Goal: Communication & Community: Answer question/provide support

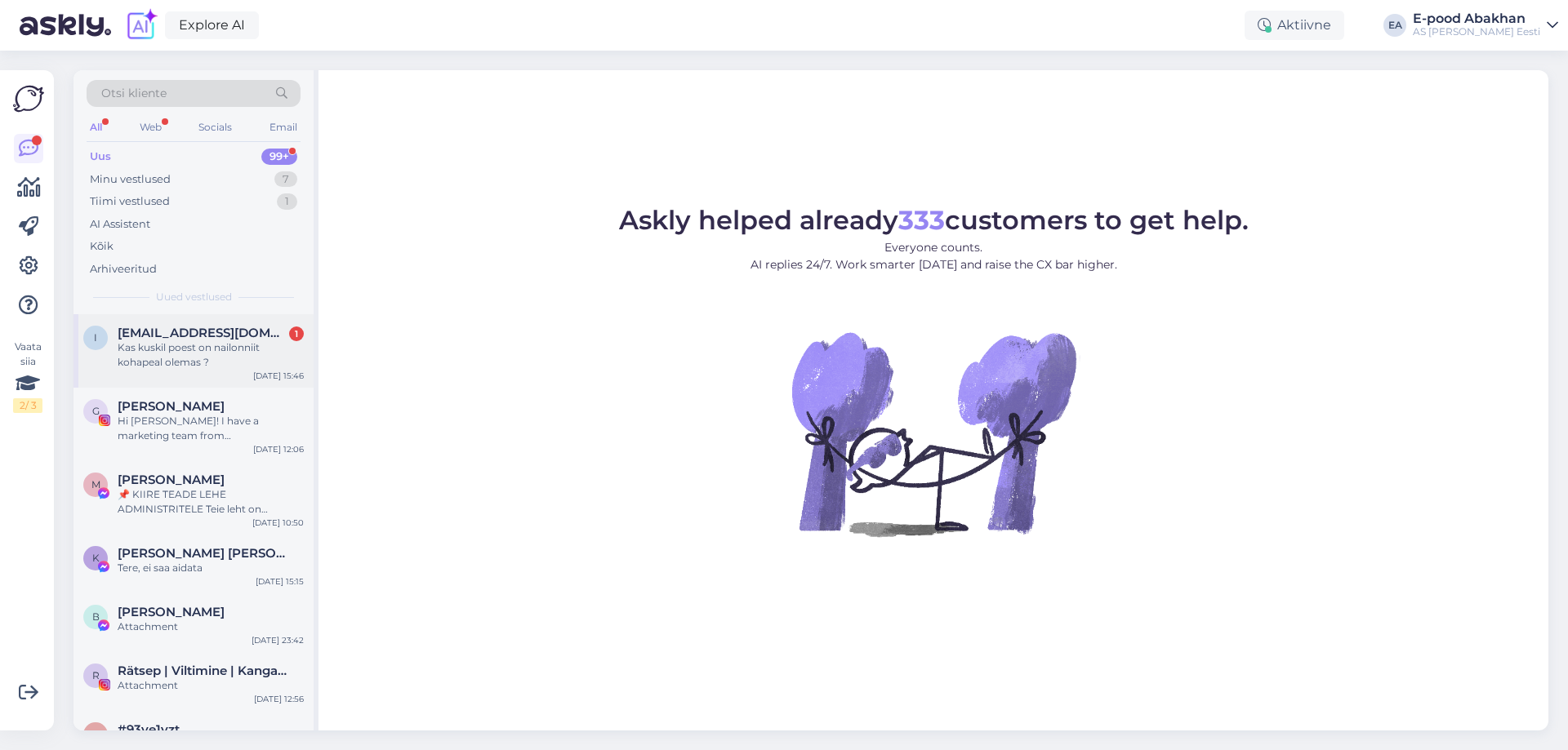
click at [235, 370] on div "i [EMAIL_ADDRESS][DOMAIN_NAME] 1 Kas kuskil poest on nailonniit kohapeal olemas…" at bounding box center [194, 351] width 240 height 73
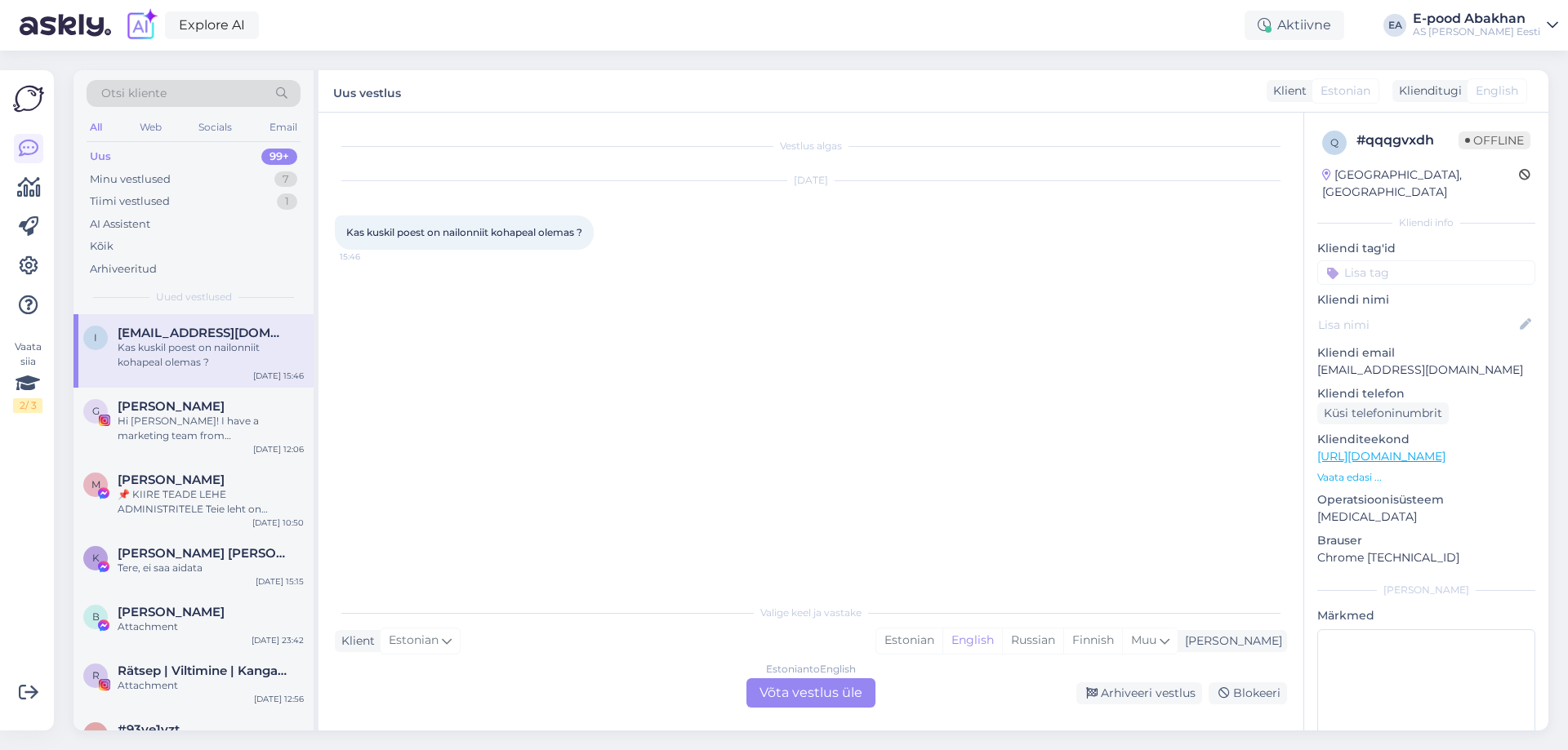
click at [844, 695] on div "Estonian to English Võta vestlus üle" at bounding box center [811, 693] width 129 height 29
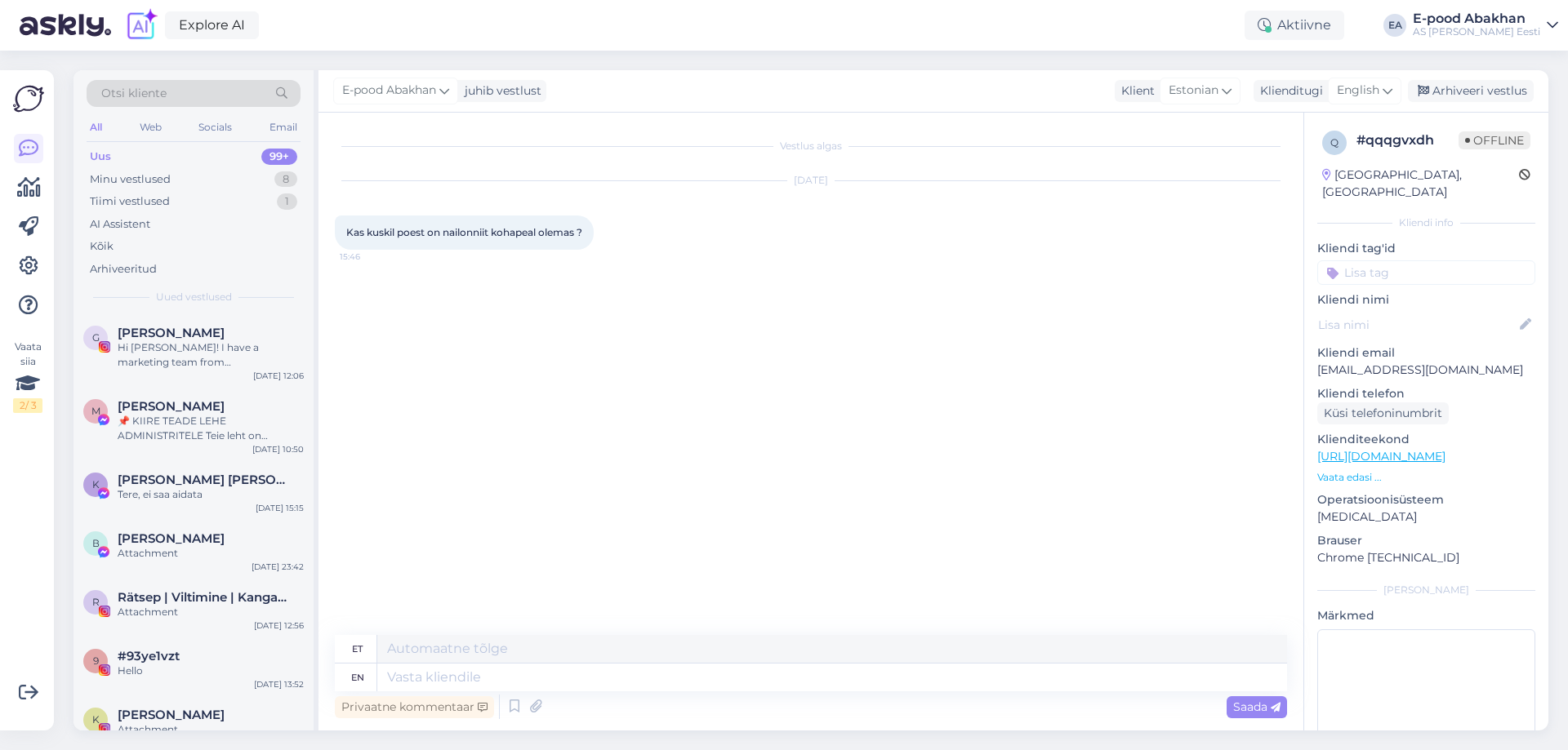
click at [829, 663] on div "et" at bounding box center [811, 649] width 953 height 29
click at [1371, 90] on span "English" at bounding box center [1358, 90] width 42 height 18
type input "esto"
click at [1319, 165] on link "Estonian" at bounding box center [1328, 163] width 180 height 26
click at [593, 678] on textarea at bounding box center [811, 675] width 953 height 35
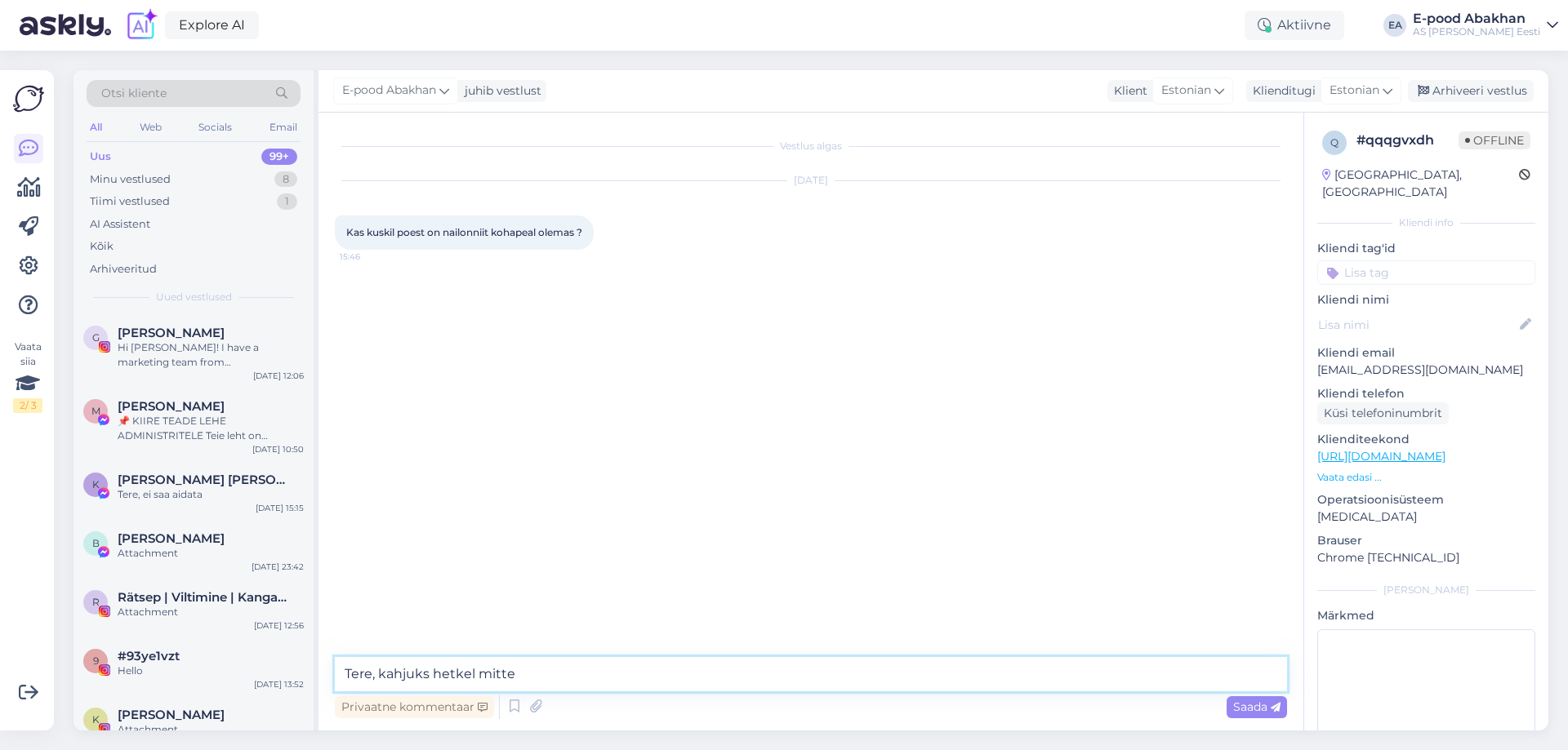
type textarea "Tere, kahjuks hetkel mitte."
